Goal: Find contact information: Find contact information

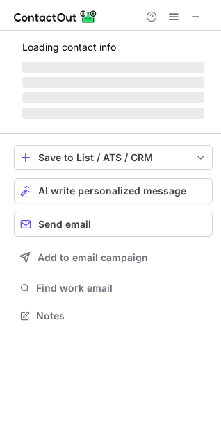
scroll to position [302, 221]
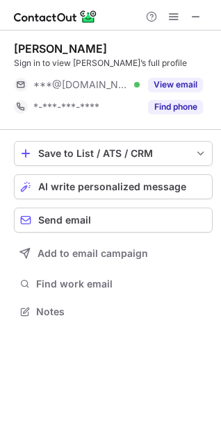
scroll to position [302, 221]
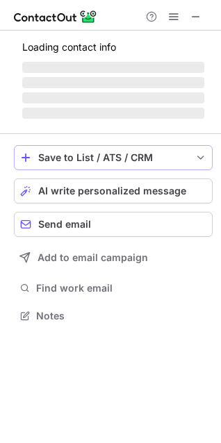
scroll to position [302, 221]
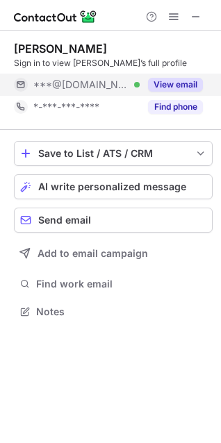
click at [192, 85] on button "View email" at bounding box center [175, 85] width 55 height 14
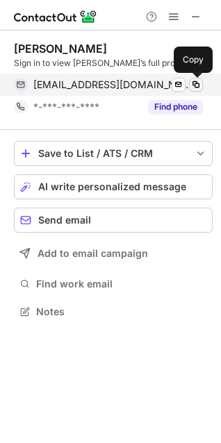
click at [199, 87] on span at bounding box center [195, 84] width 11 height 11
